Goal: Task Accomplishment & Management: Use online tool/utility

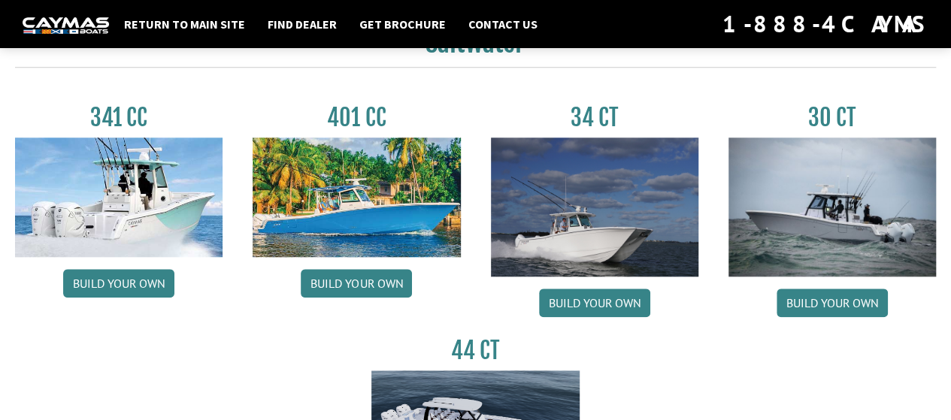
scroll to position [676, 0]
click at [831, 296] on link "Build your own" at bounding box center [831, 303] width 111 height 29
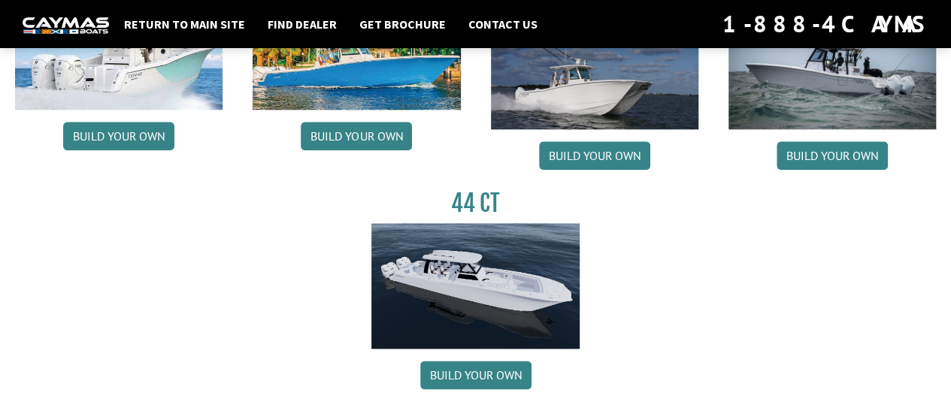
scroll to position [827, 0]
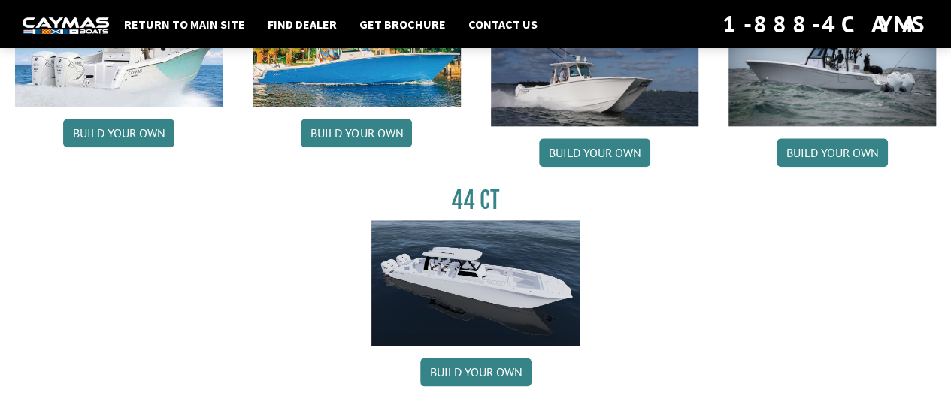
click at [822, 46] on div "Return to main site Find Dealer Get Brochure Contact Us 1-888-4CAYMAS" at bounding box center [475, 24] width 951 height 48
click at [833, 153] on link "Build your own" at bounding box center [831, 152] width 111 height 29
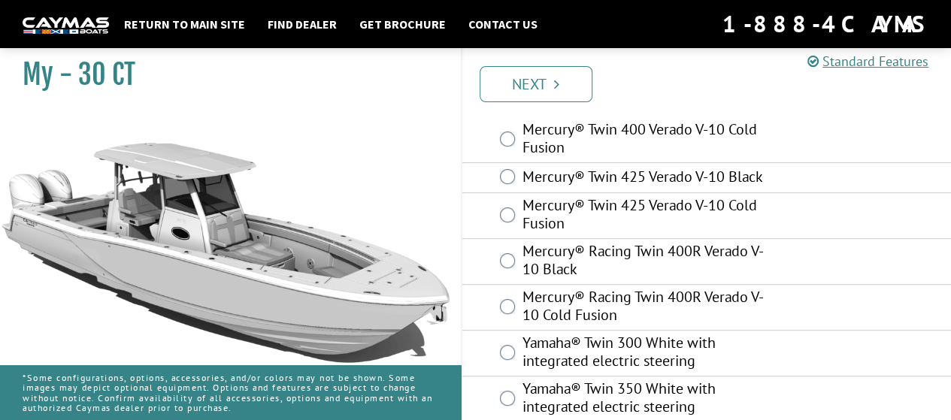
scroll to position [241, 0]
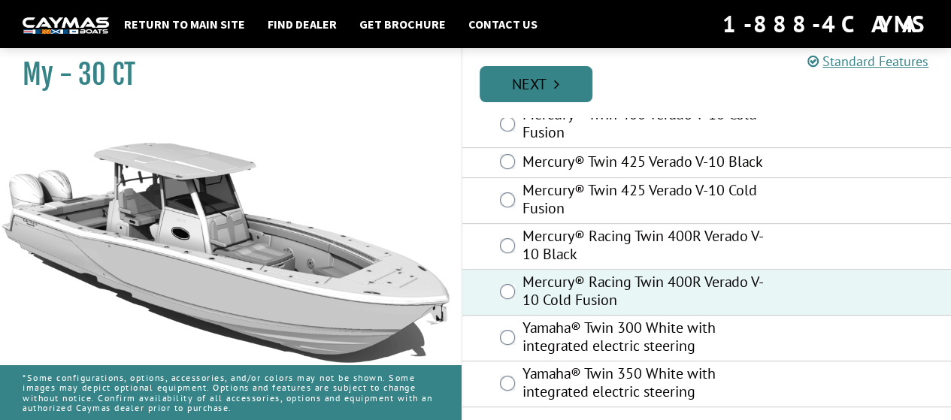
click at [531, 83] on link "Next" at bounding box center [536, 84] width 113 height 36
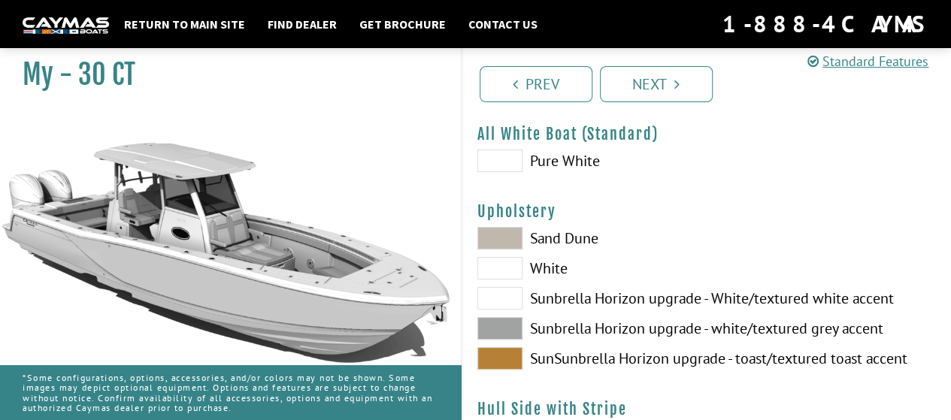
scroll to position [75, 0]
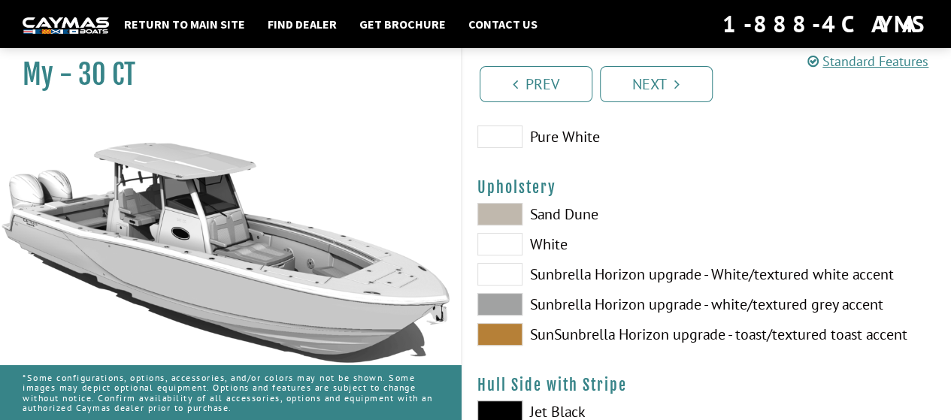
click at [508, 303] on span at bounding box center [499, 304] width 45 height 23
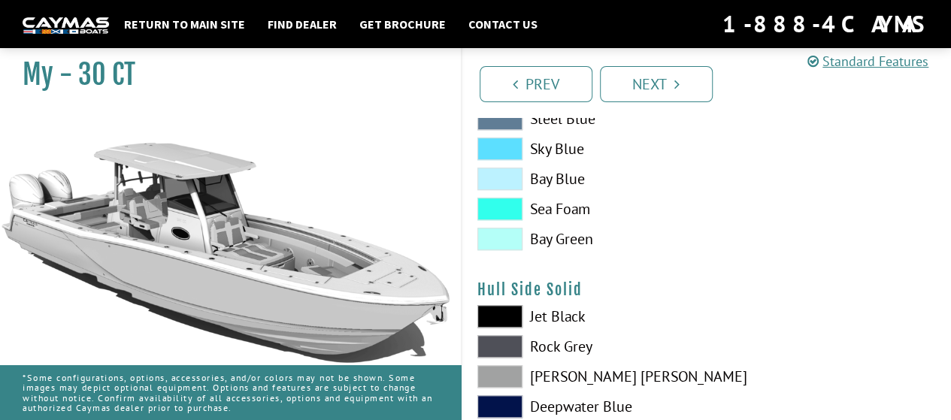
scroll to position [601, 0]
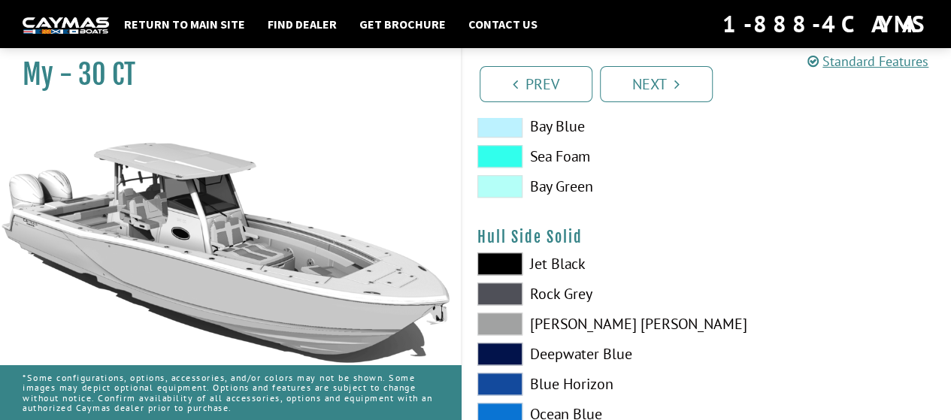
click at [503, 295] on span at bounding box center [499, 294] width 45 height 23
click at [494, 318] on span at bounding box center [499, 324] width 45 height 23
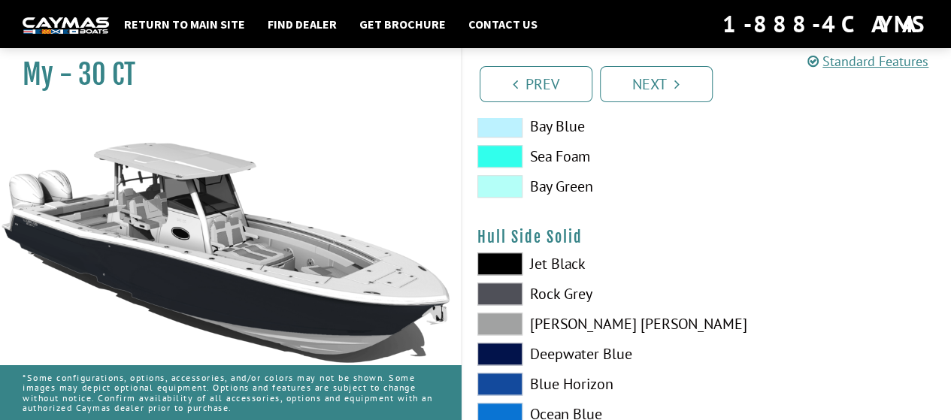
click at [495, 291] on span at bounding box center [499, 294] width 45 height 23
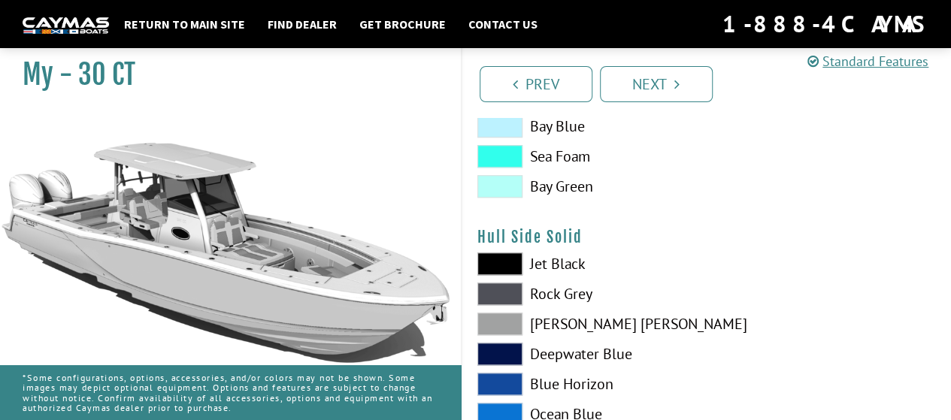
click at [502, 322] on span at bounding box center [499, 324] width 45 height 23
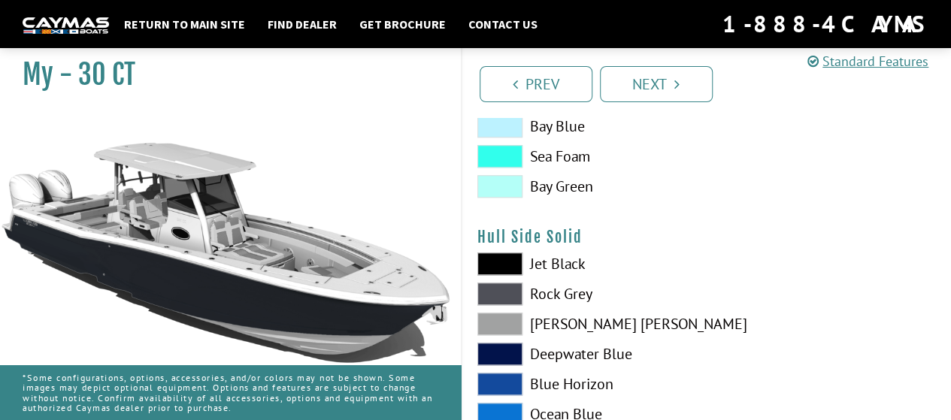
click at [496, 289] on span at bounding box center [499, 294] width 45 height 23
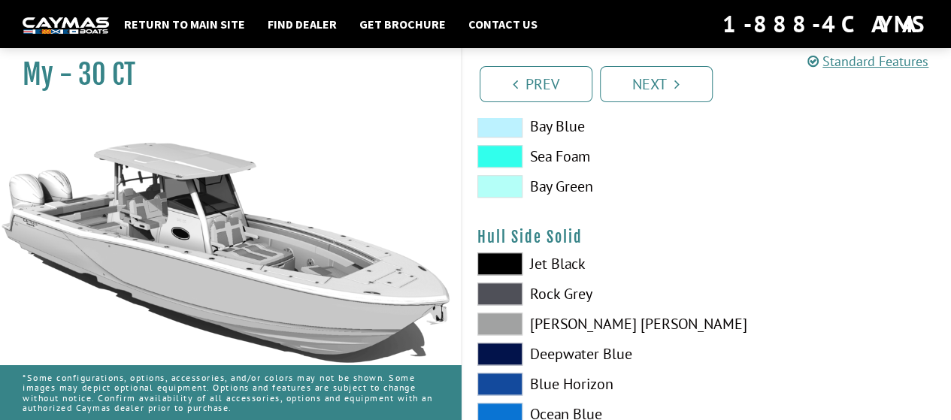
scroll to position [676, 0]
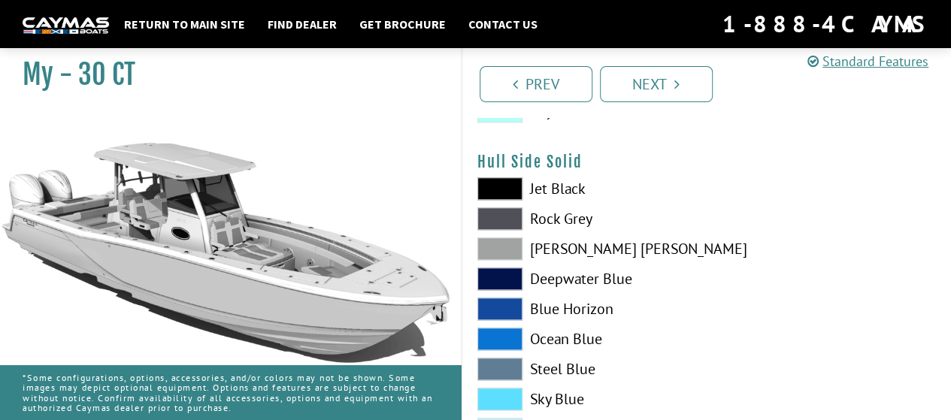
click at [497, 280] on span at bounding box center [499, 279] width 45 height 23
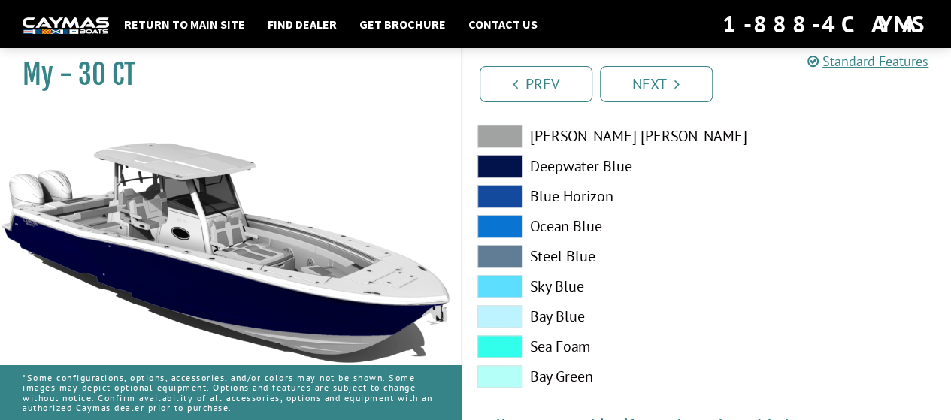
scroll to position [902, 0]
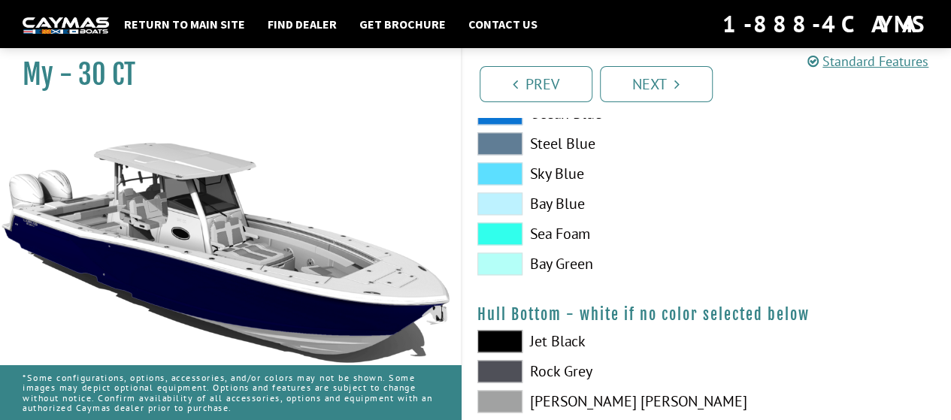
click at [490, 198] on span at bounding box center [499, 203] width 45 height 23
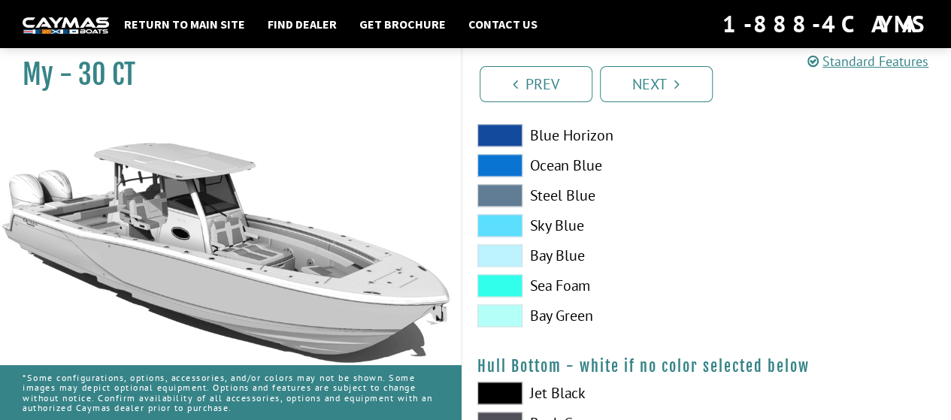
scroll to position [827, 0]
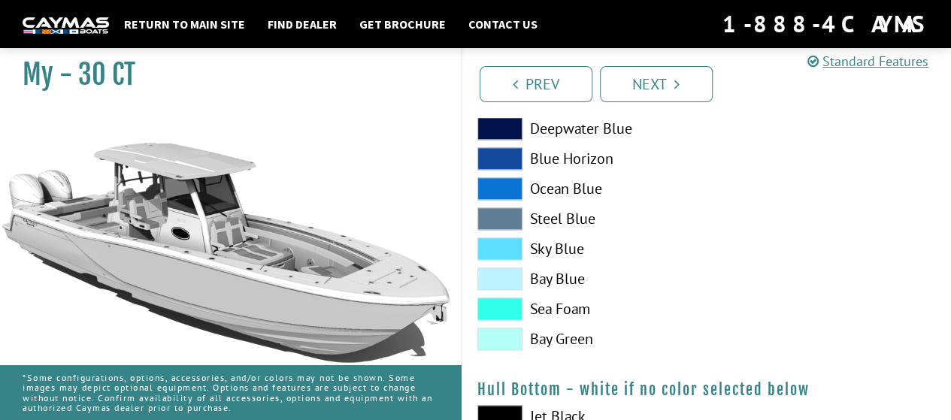
click at [498, 213] on span at bounding box center [499, 218] width 45 height 23
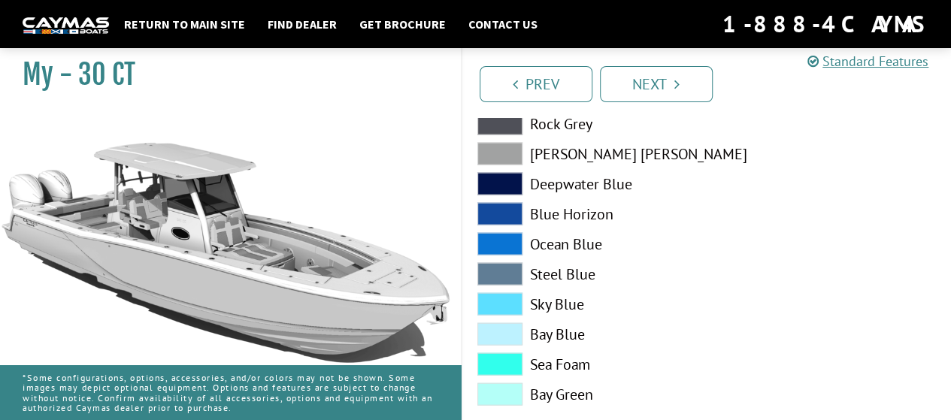
scroll to position [1503, 0]
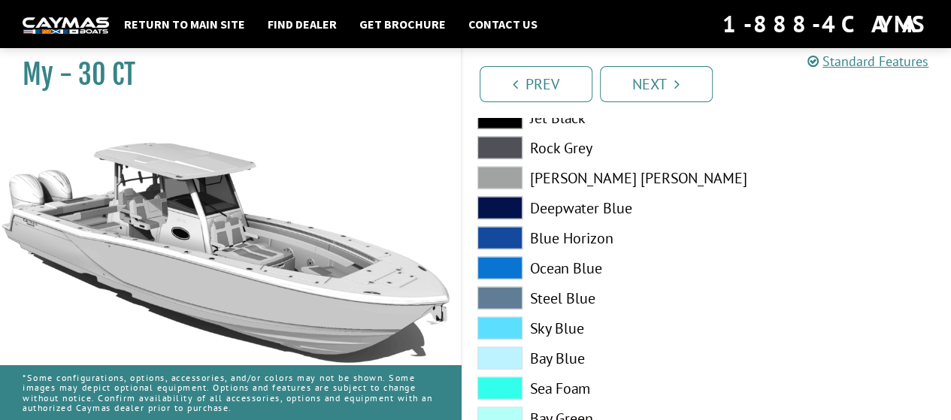
click at [487, 240] on span at bounding box center [499, 238] width 45 height 23
click at [498, 205] on span at bounding box center [499, 208] width 45 height 23
click at [498, 289] on span at bounding box center [499, 298] width 45 height 23
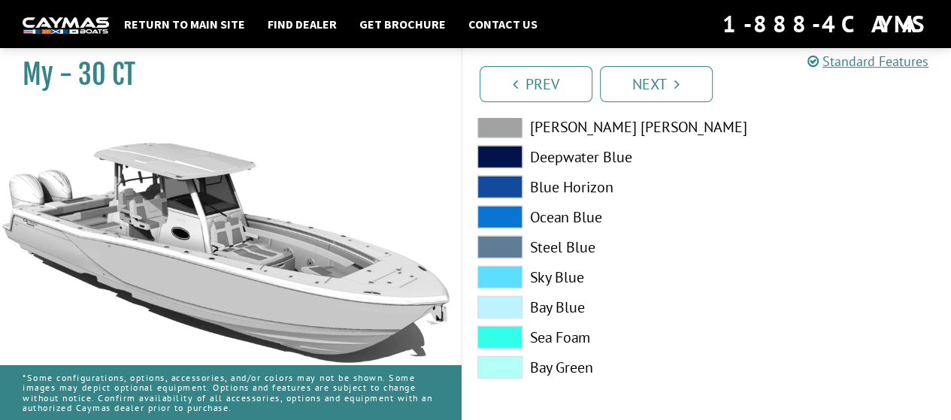
scroll to position [1857, 0]
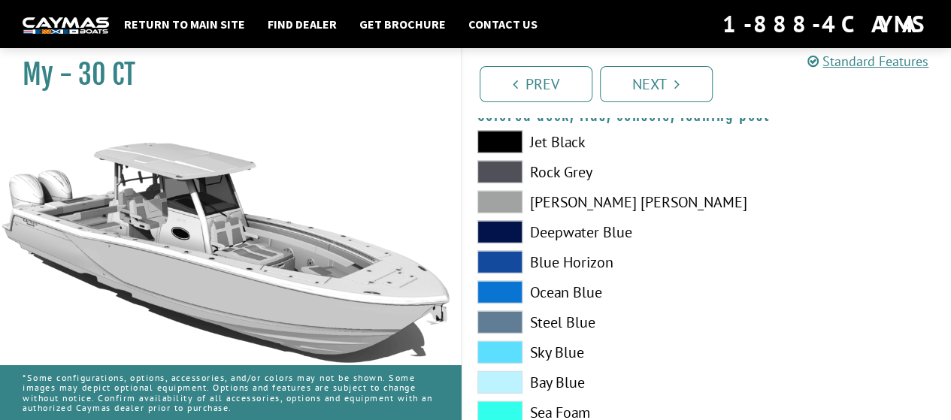
click at [502, 196] on span at bounding box center [499, 202] width 45 height 23
click at [493, 165] on span at bounding box center [499, 172] width 45 height 23
click at [492, 199] on span at bounding box center [499, 202] width 45 height 23
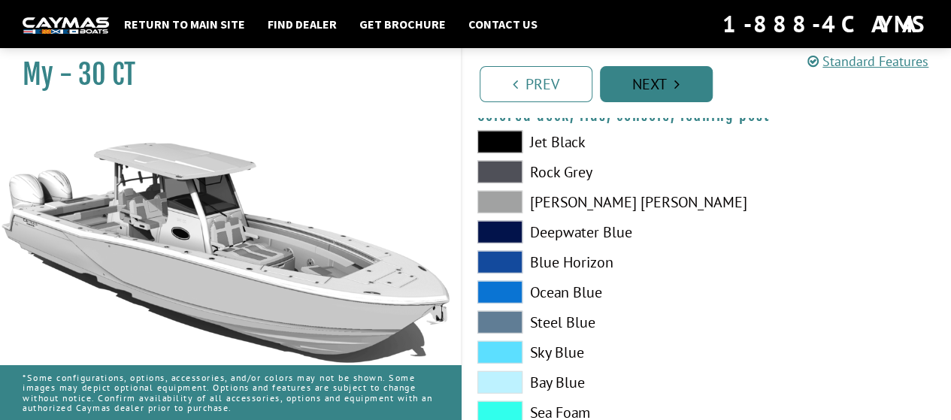
click at [674, 83] on icon "Pagination" at bounding box center [676, 84] width 5 height 15
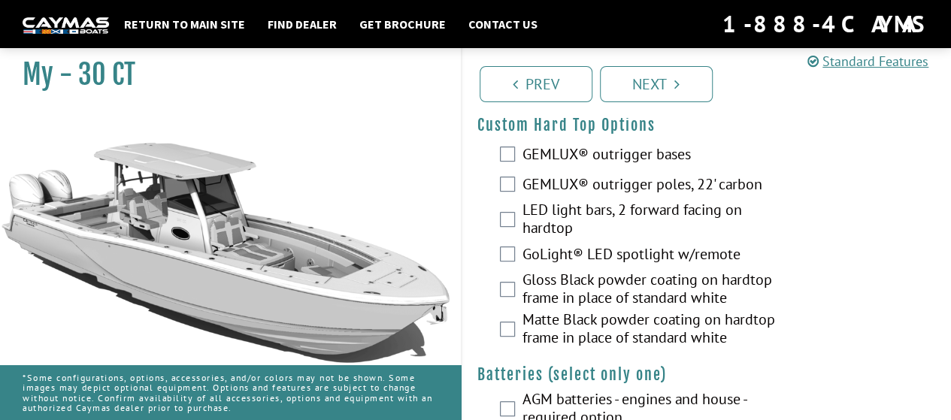
scroll to position [301, 0]
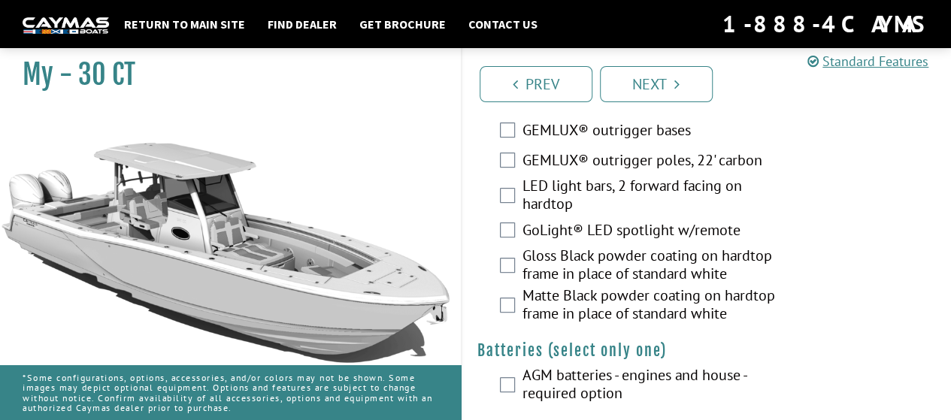
click at [516, 193] on div "LED light bars, 2 forward facing on hardtop" at bounding box center [706, 197] width 489 height 40
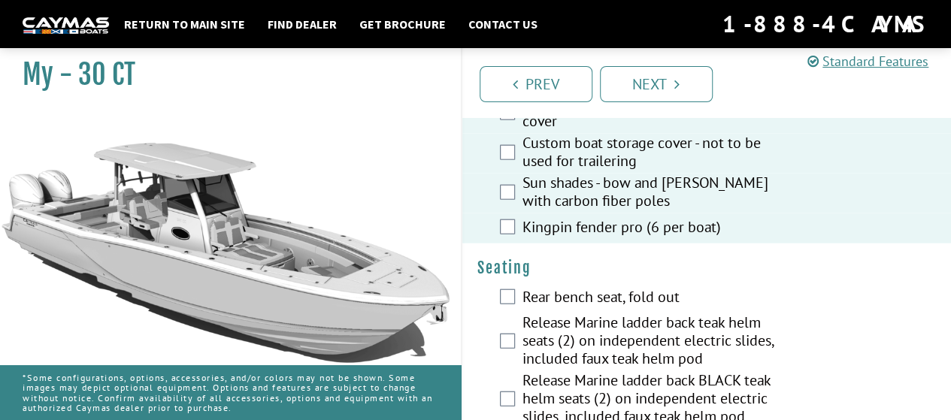
scroll to position [1653, 0]
